Goal: Task Accomplishment & Management: Manage account settings

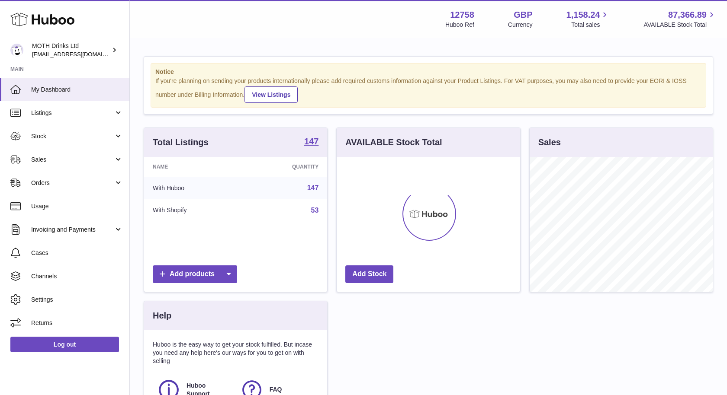
scroll to position [135, 183]
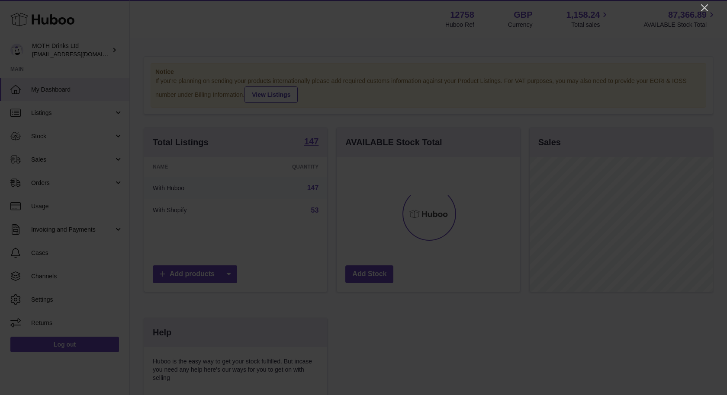
drag, startPoint x: 703, startPoint y: 7, endPoint x: 691, endPoint y: 11, distance: 12.3
click at [703, 7] on icon "Close" at bounding box center [704, 7] width 7 height 7
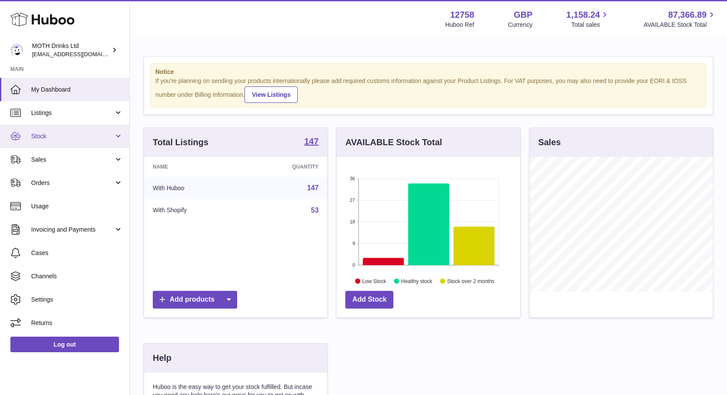
click at [56, 138] on span "Stock" at bounding box center [72, 136] width 83 height 8
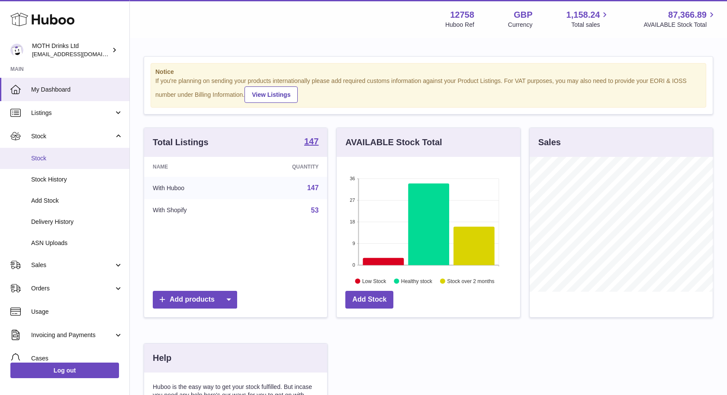
click at [58, 155] on span "Stock" at bounding box center [77, 158] width 92 height 8
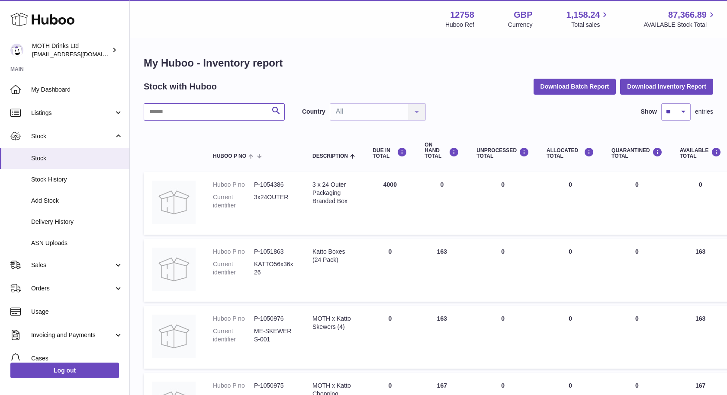
click at [230, 112] on input "text" at bounding box center [214, 111] width 141 height 17
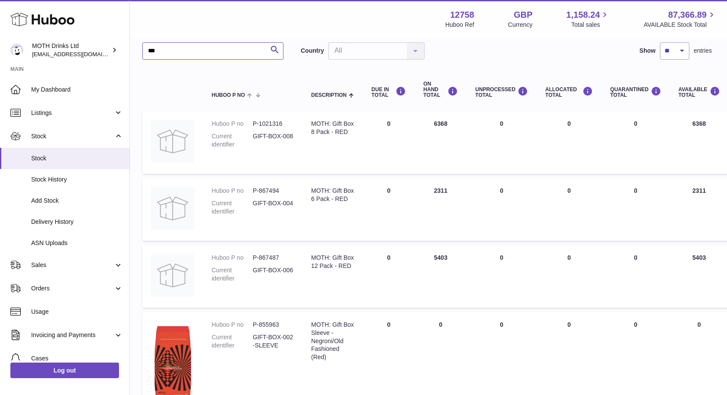
scroll to position [61, 1]
drag, startPoint x: 180, startPoint y: 50, endPoint x: 128, endPoint y: 50, distance: 51.5
click at [128, 50] on div "Huboo MOTH Drinks Ltd orders@mothdrinks.com Main My Dashboard Listings Not with…" at bounding box center [362, 229] width 727 height 581
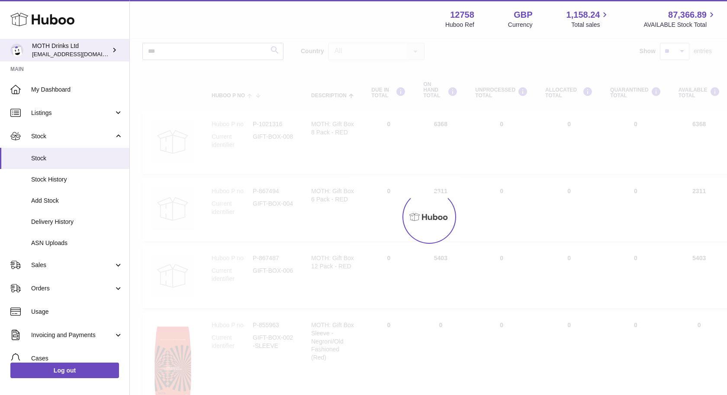
scroll to position [0, 1]
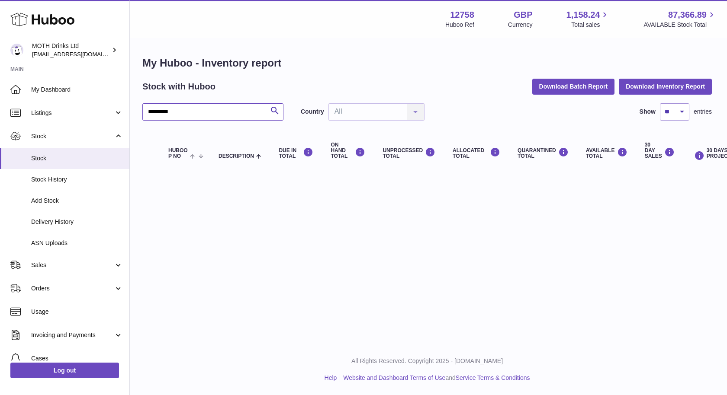
click at [211, 115] on input "*********" at bounding box center [212, 111] width 141 height 17
type input "*"
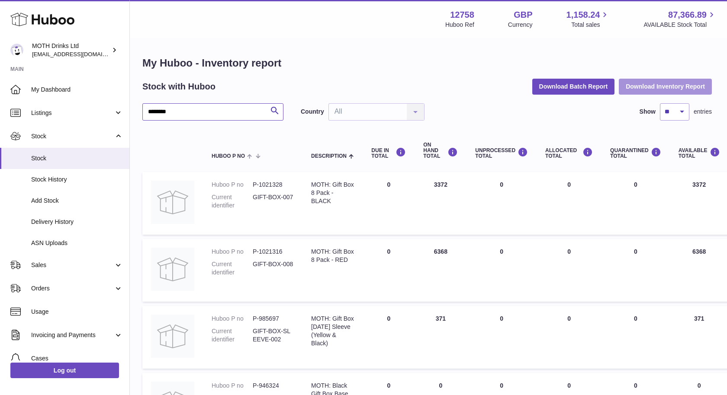
type input "********"
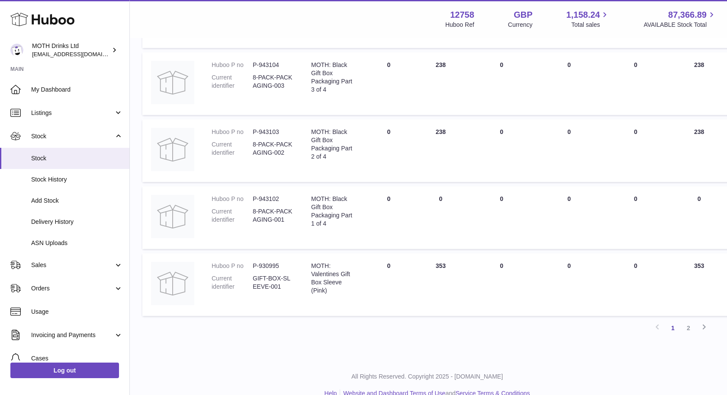
scroll to position [537, 1]
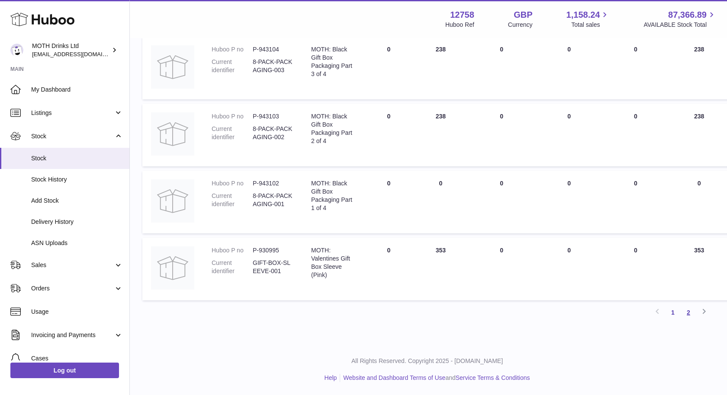
click at [689, 311] on link "2" at bounding box center [689, 313] width 16 height 16
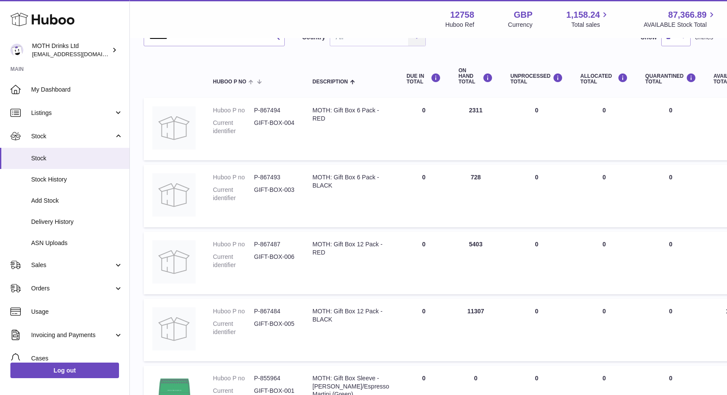
scroll to position [74, 2]
